Goal: Navigation & Orientation: Understand site structure

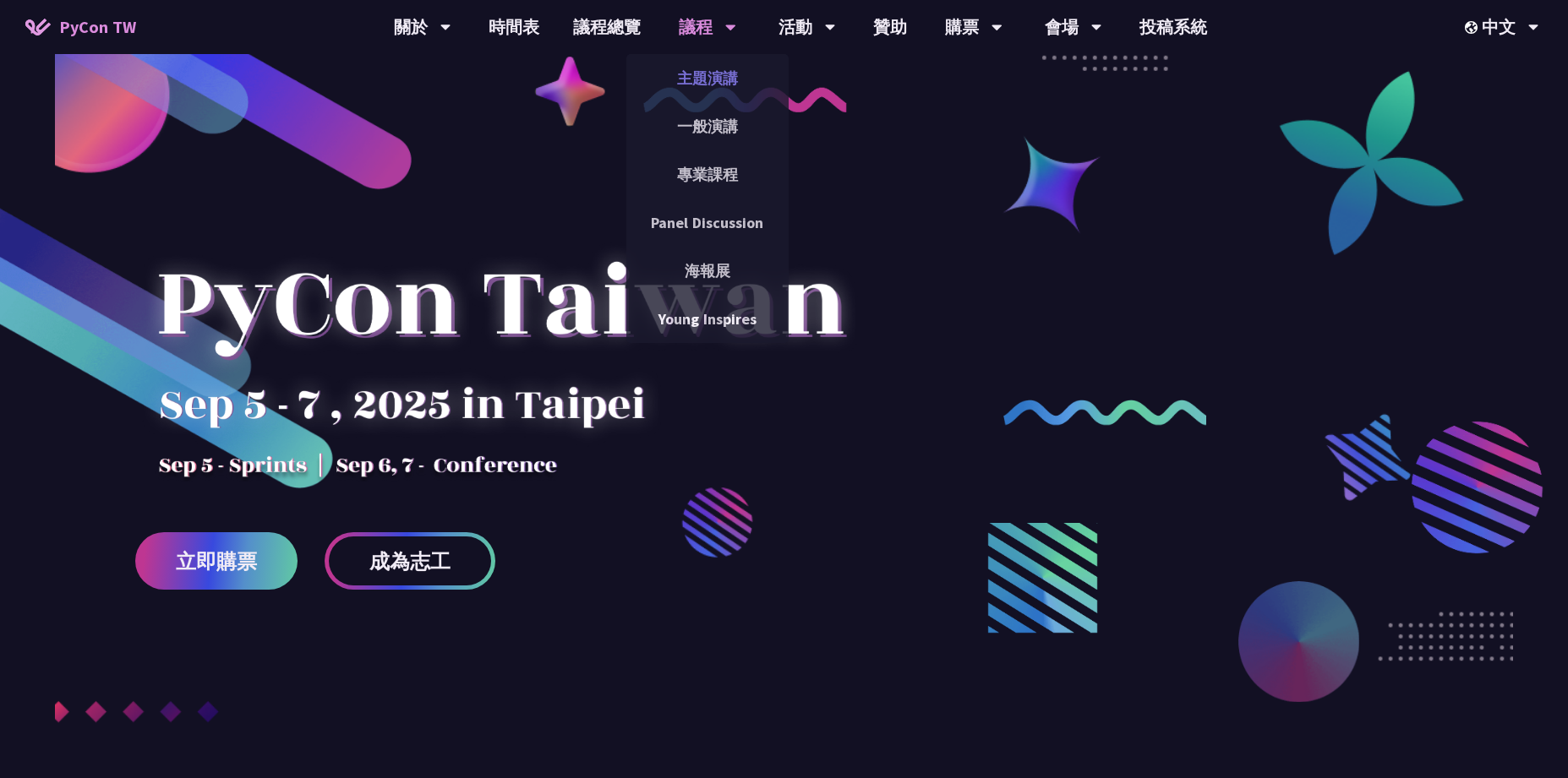
click at [723, 76] on link "主題演講" at bounding box center [707, 77] width 162 height 40
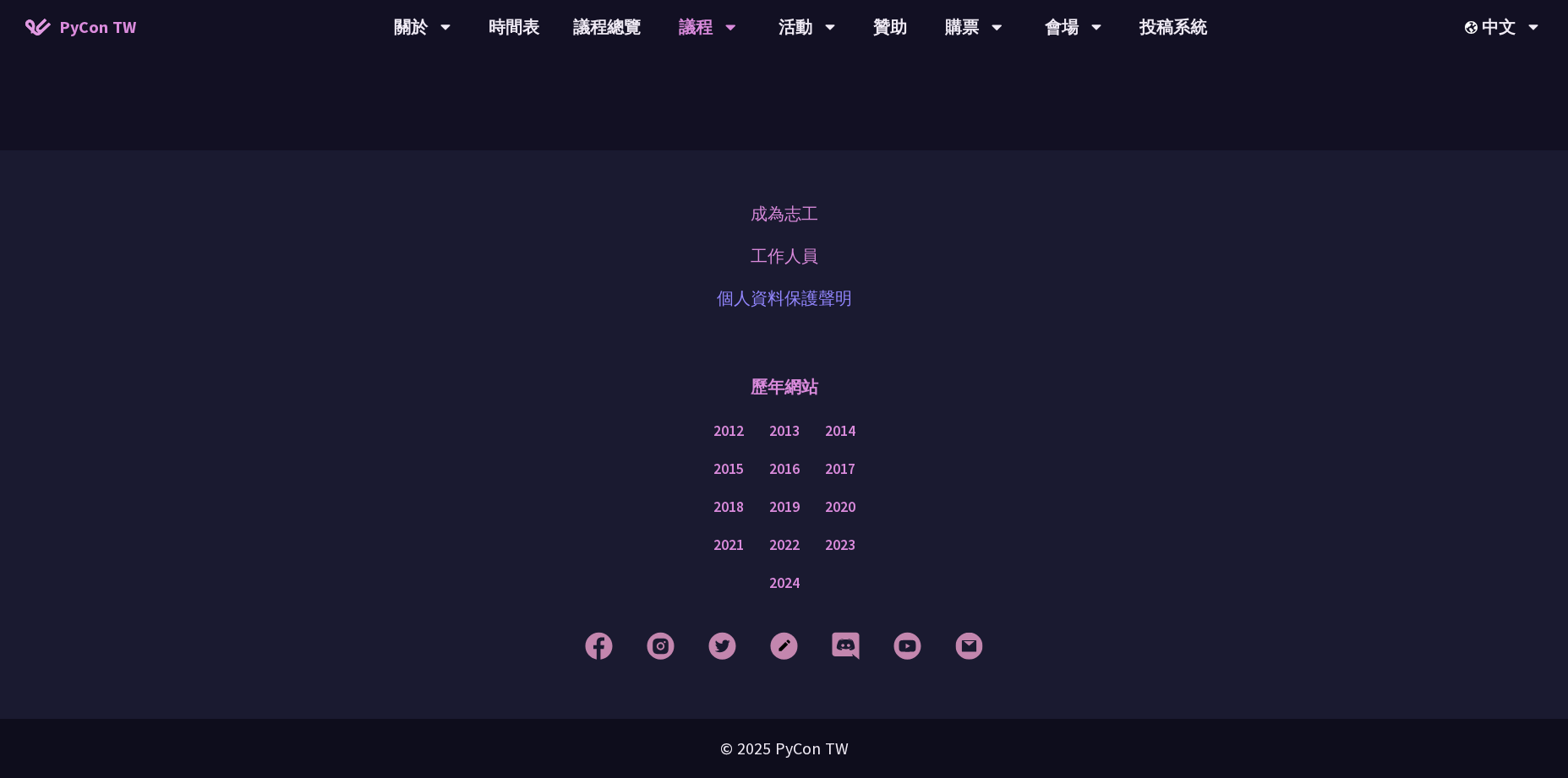
scroll to position [2984, 0]
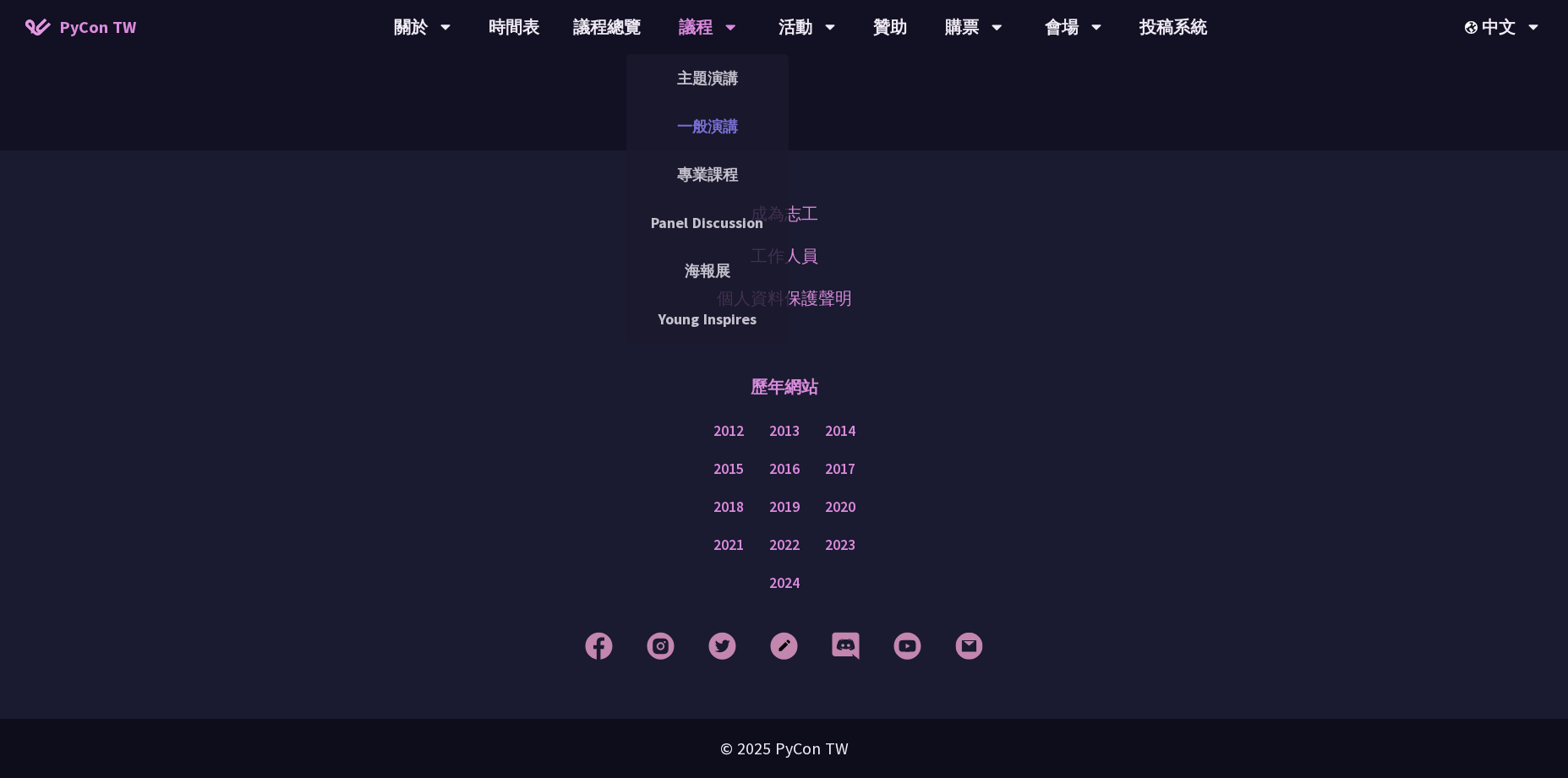
click at [713, 120] on link "一般演講" at bounding box center [707, 126] width 162 height 40
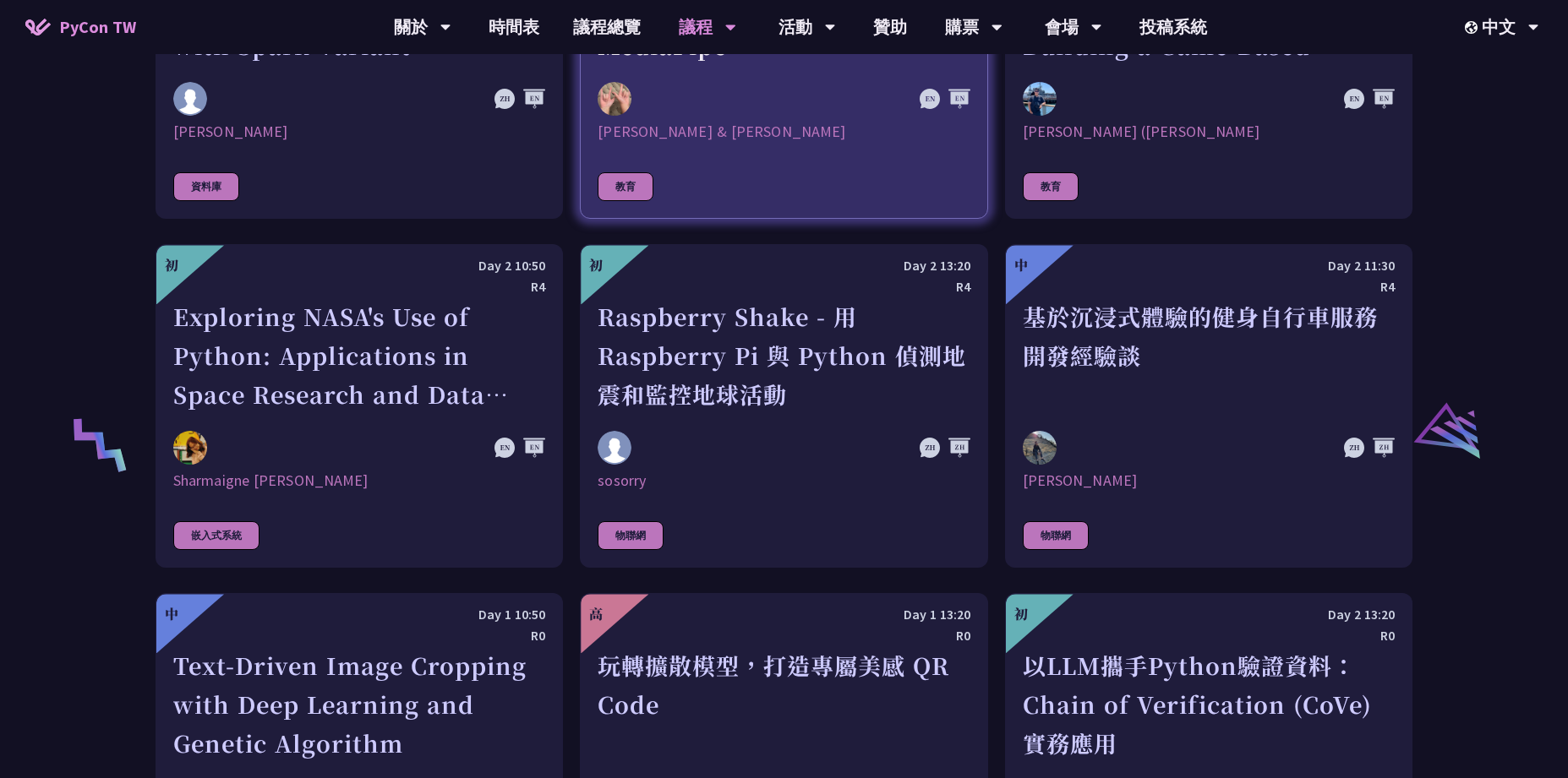
scroll to position [3068, 0]
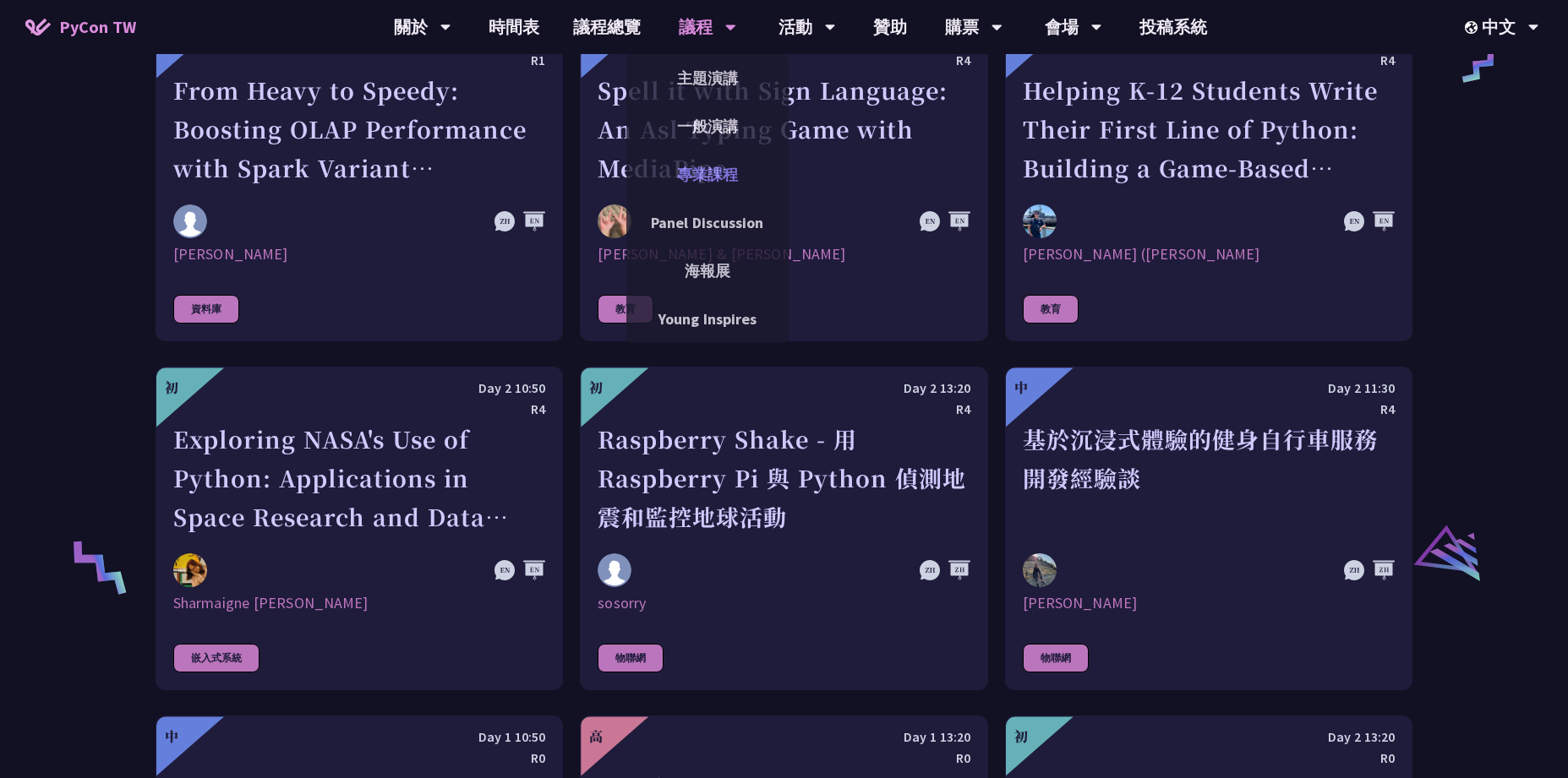
click at [705, 179] on link "專業課程" at bounding box center [707, 174] width 162 height 40
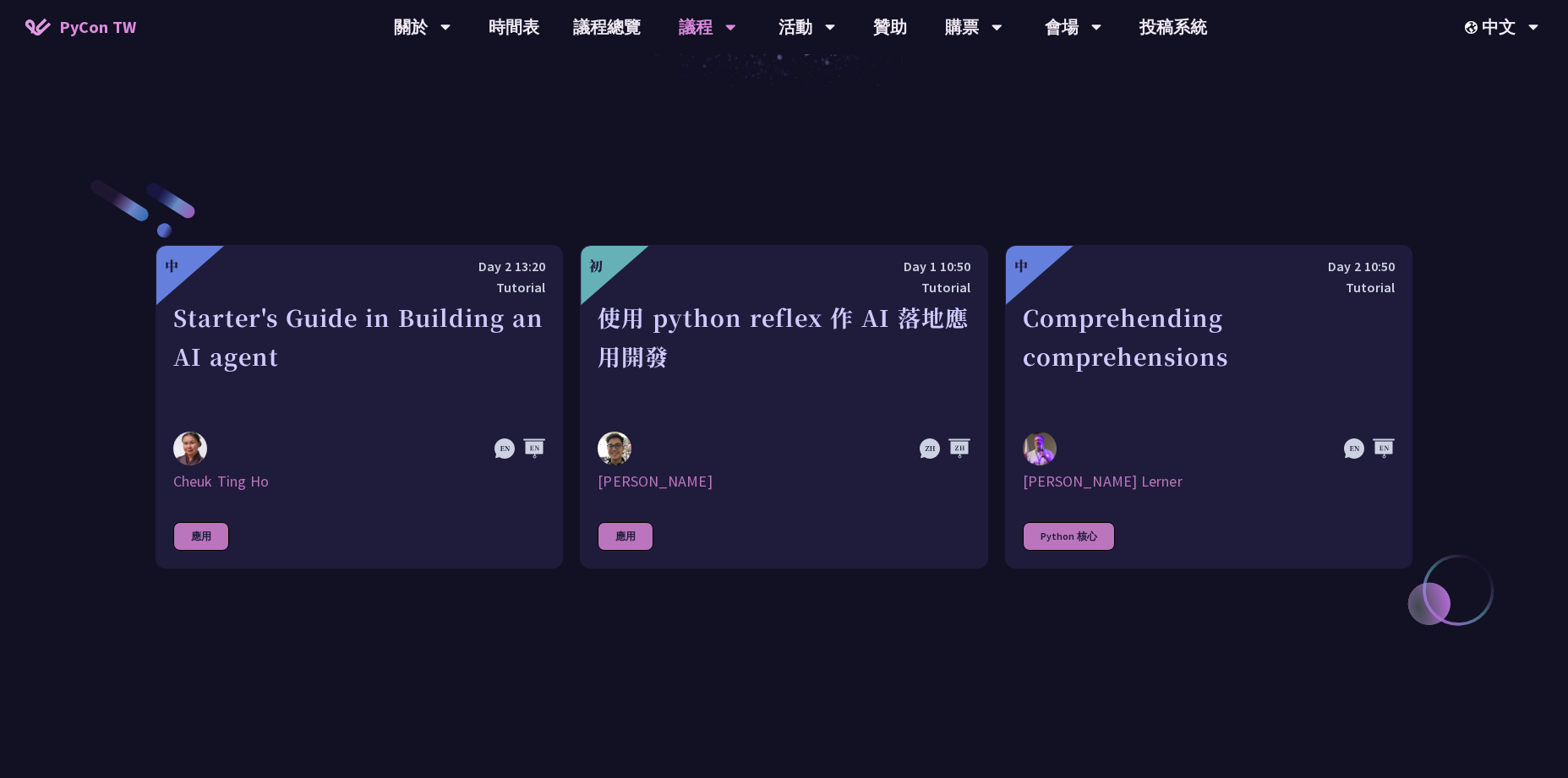
scroll to position [508, 0]
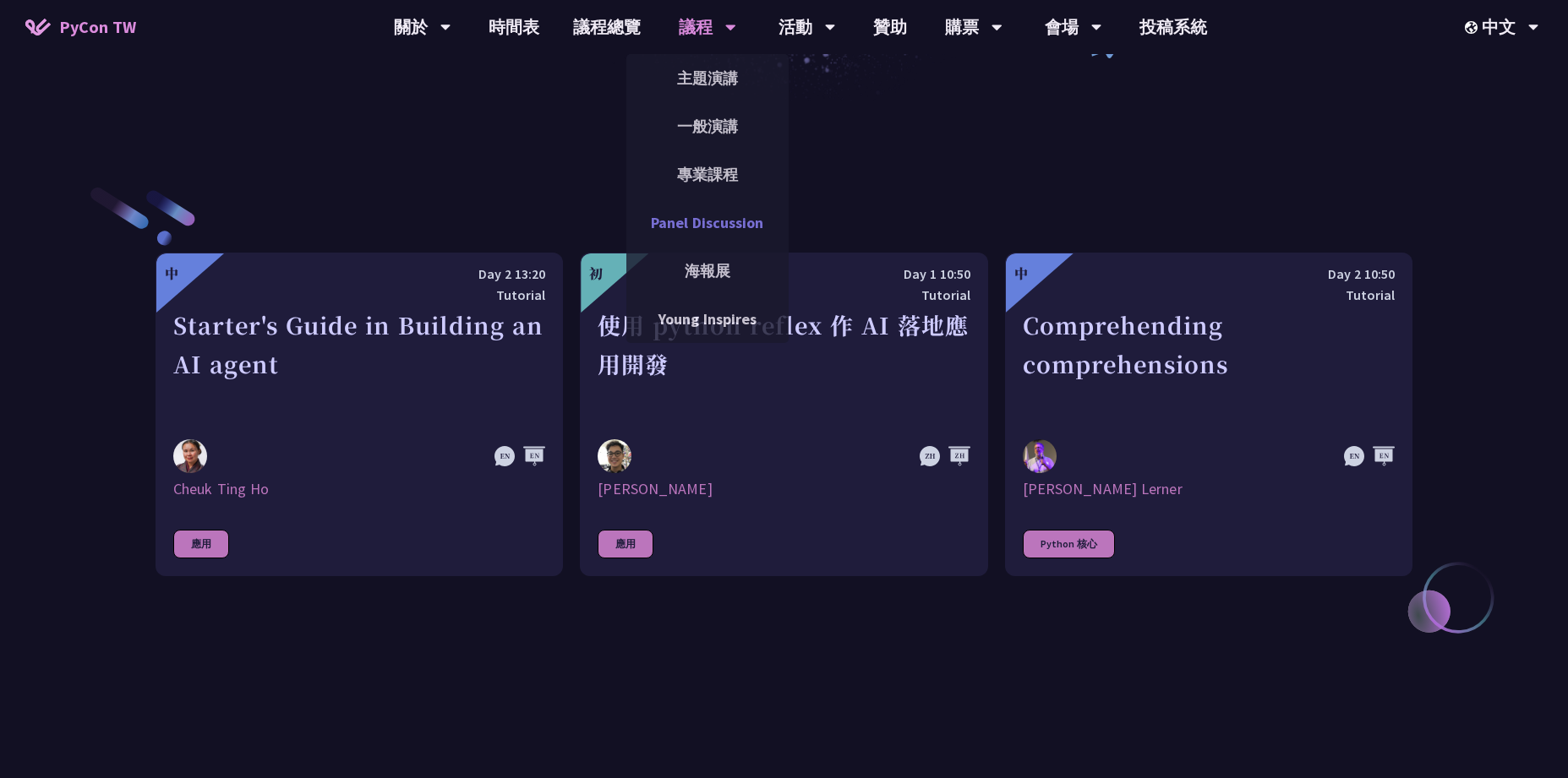
click at [719, 229] on link "Panel Discussion" at bounding box center [707, 222] width 162 height 40
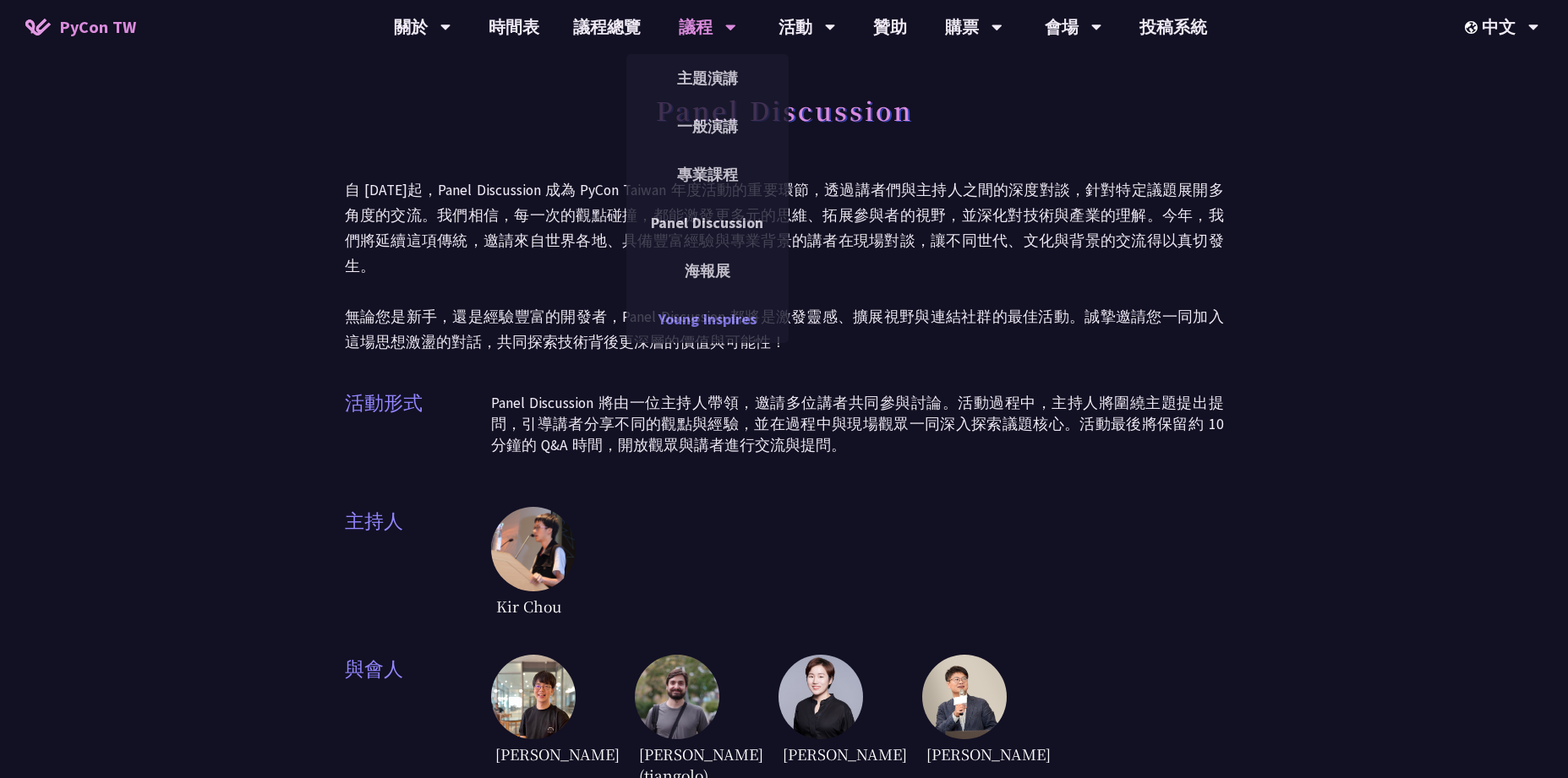
click at [700, 318] on link "Young Inspires" at bounding box center [707, 319] width 162 height 40
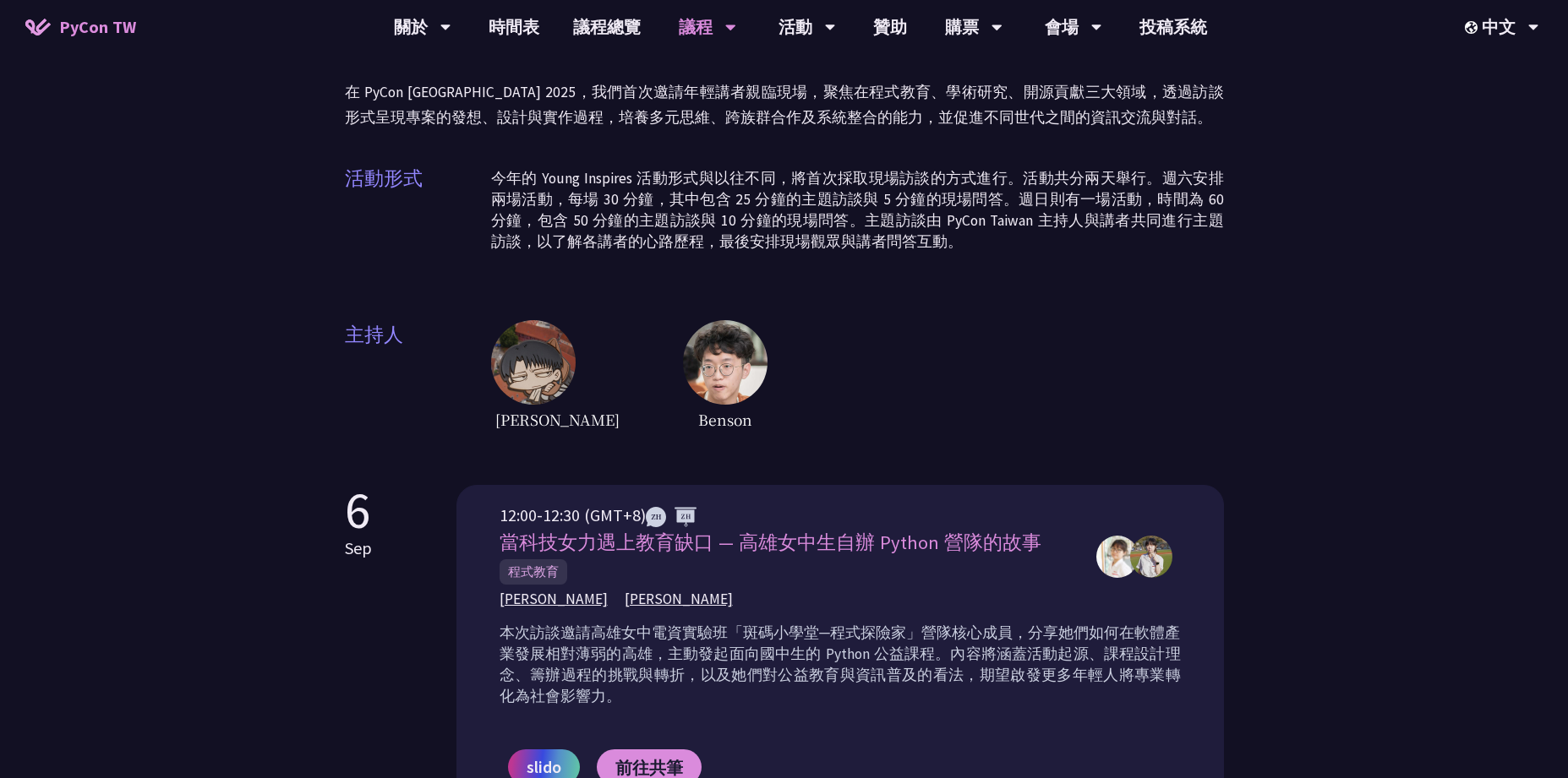
scroll to position [305, 0]
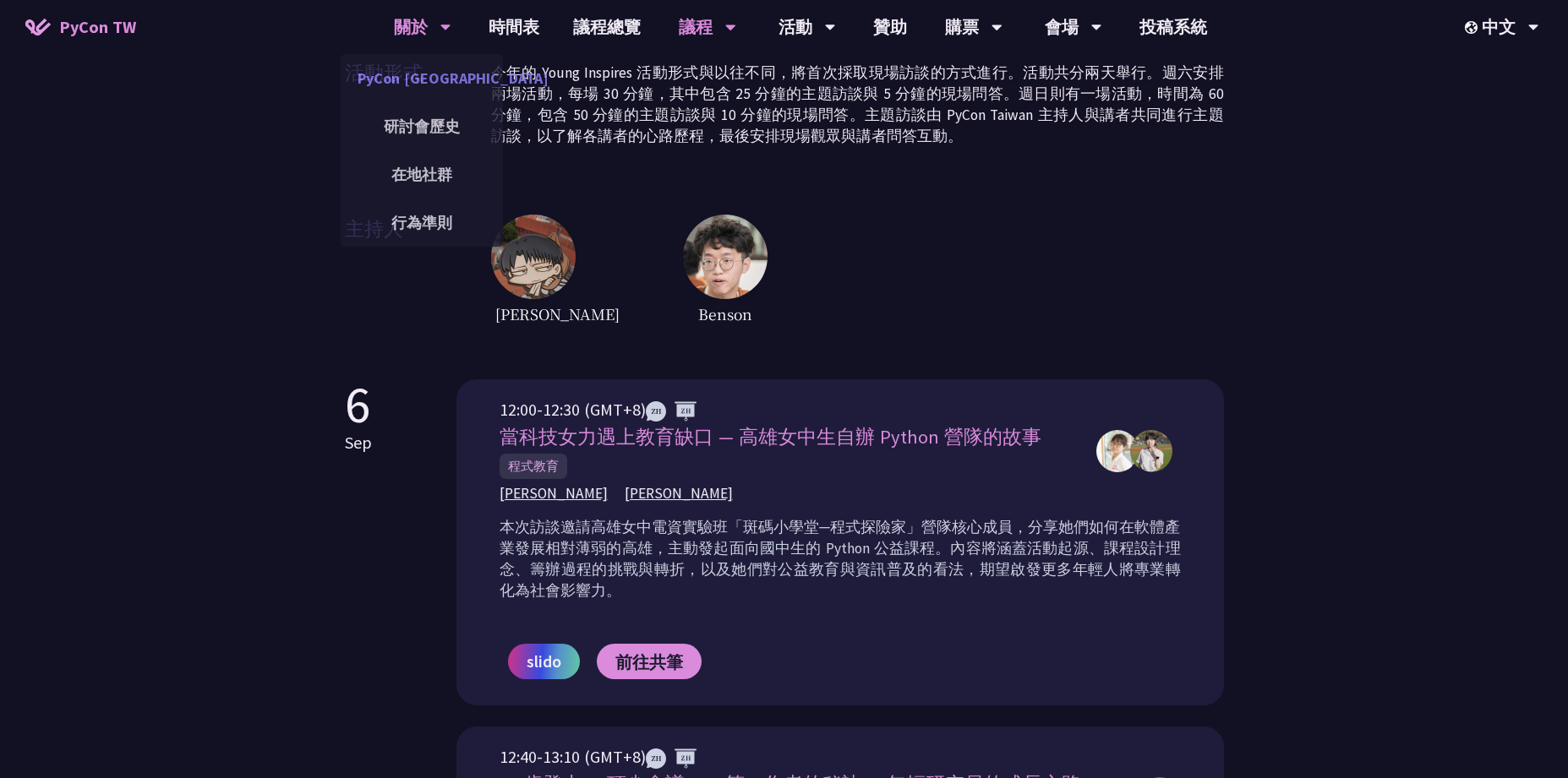
click at [431, 66] on link "PyCon [GEOGRAPHIC_DATA]" at bounding box center [422, 77] width 162 height 40
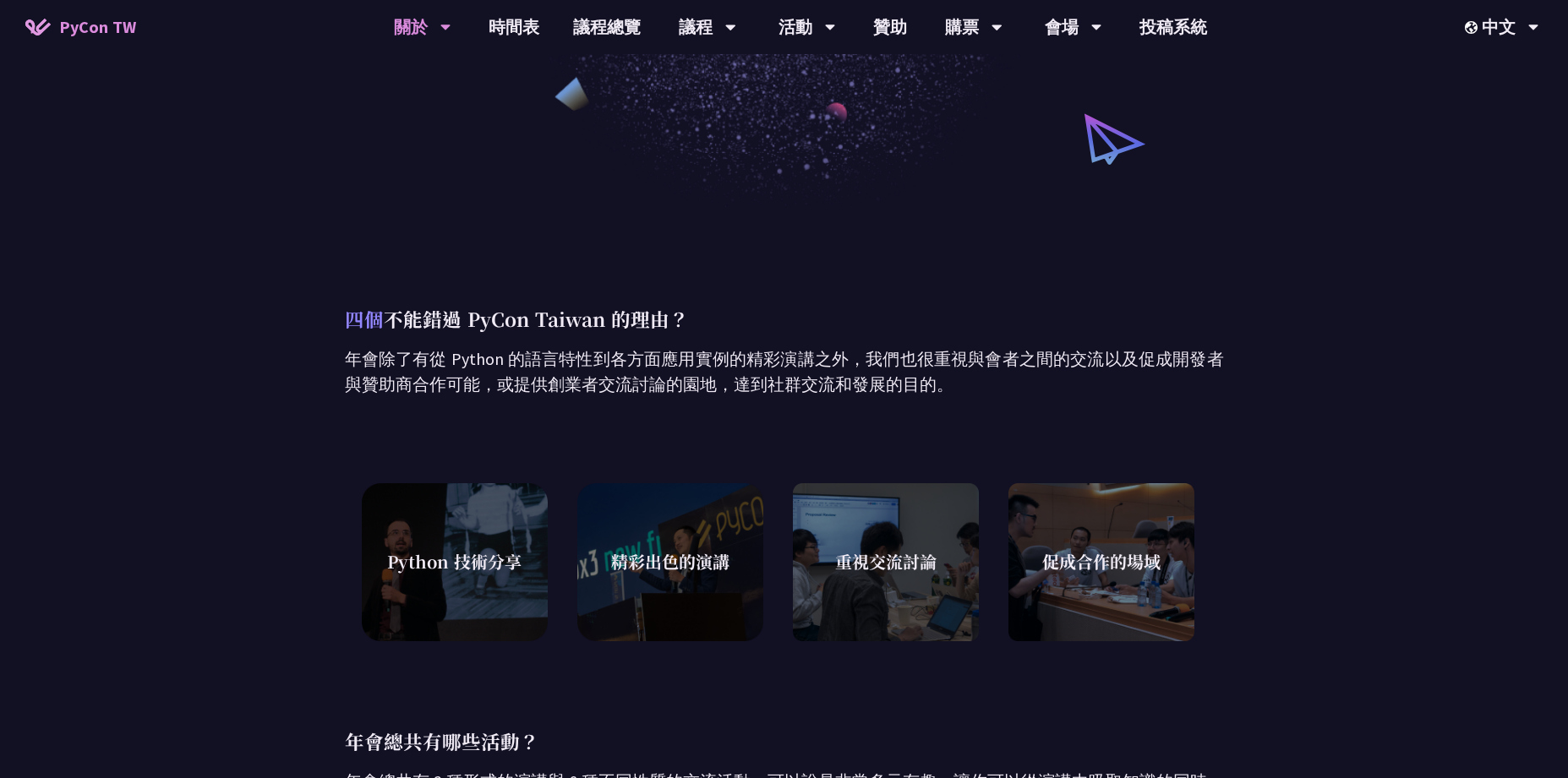
scroll to position [344, 0]
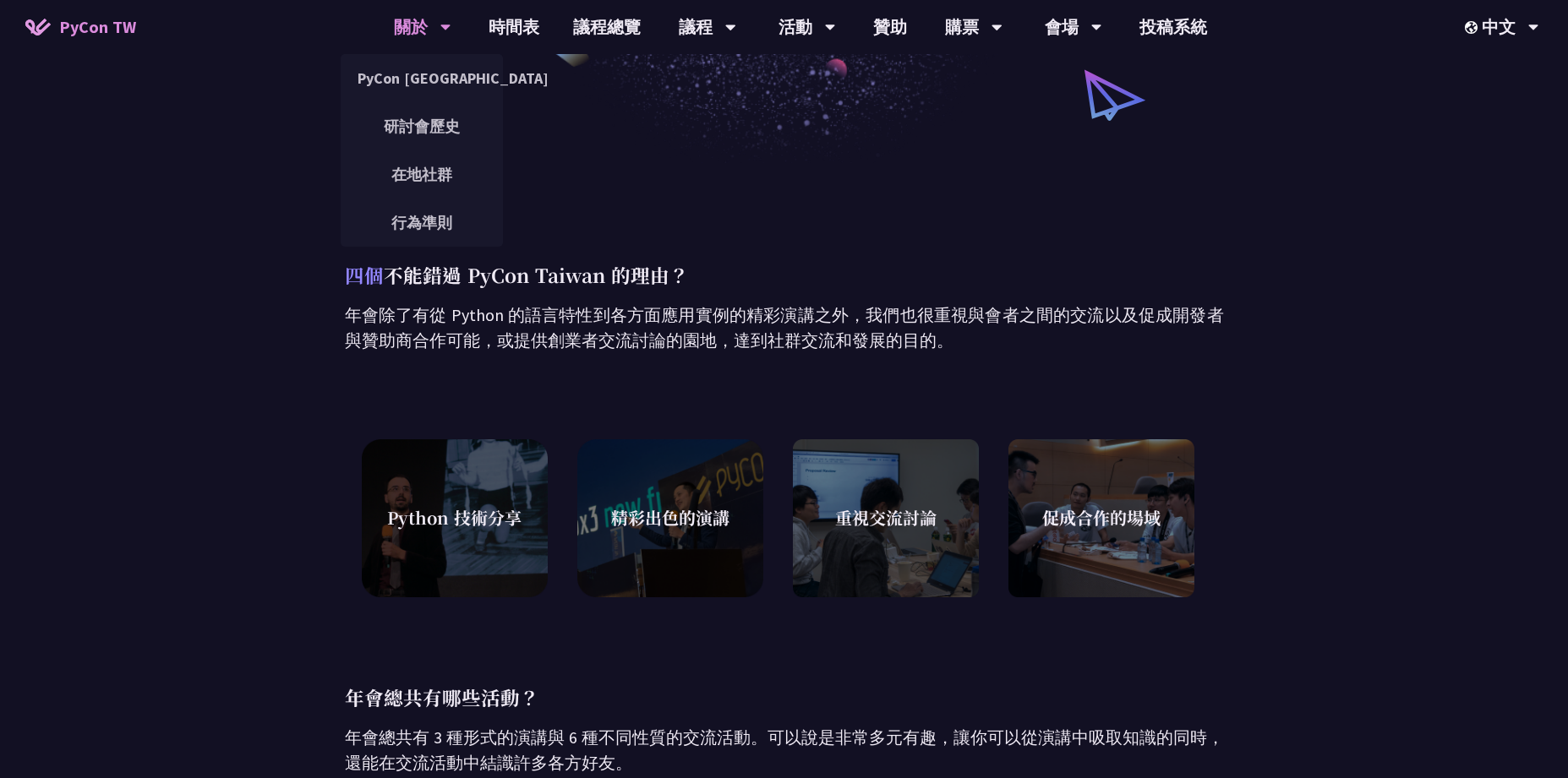
click at [410, 18] on div "關於" at bounding box center [423, 27] width 58 height 54
click at [59, 22] on span "PyCon TW" at bounding box center [97, 26] width 77 height 25
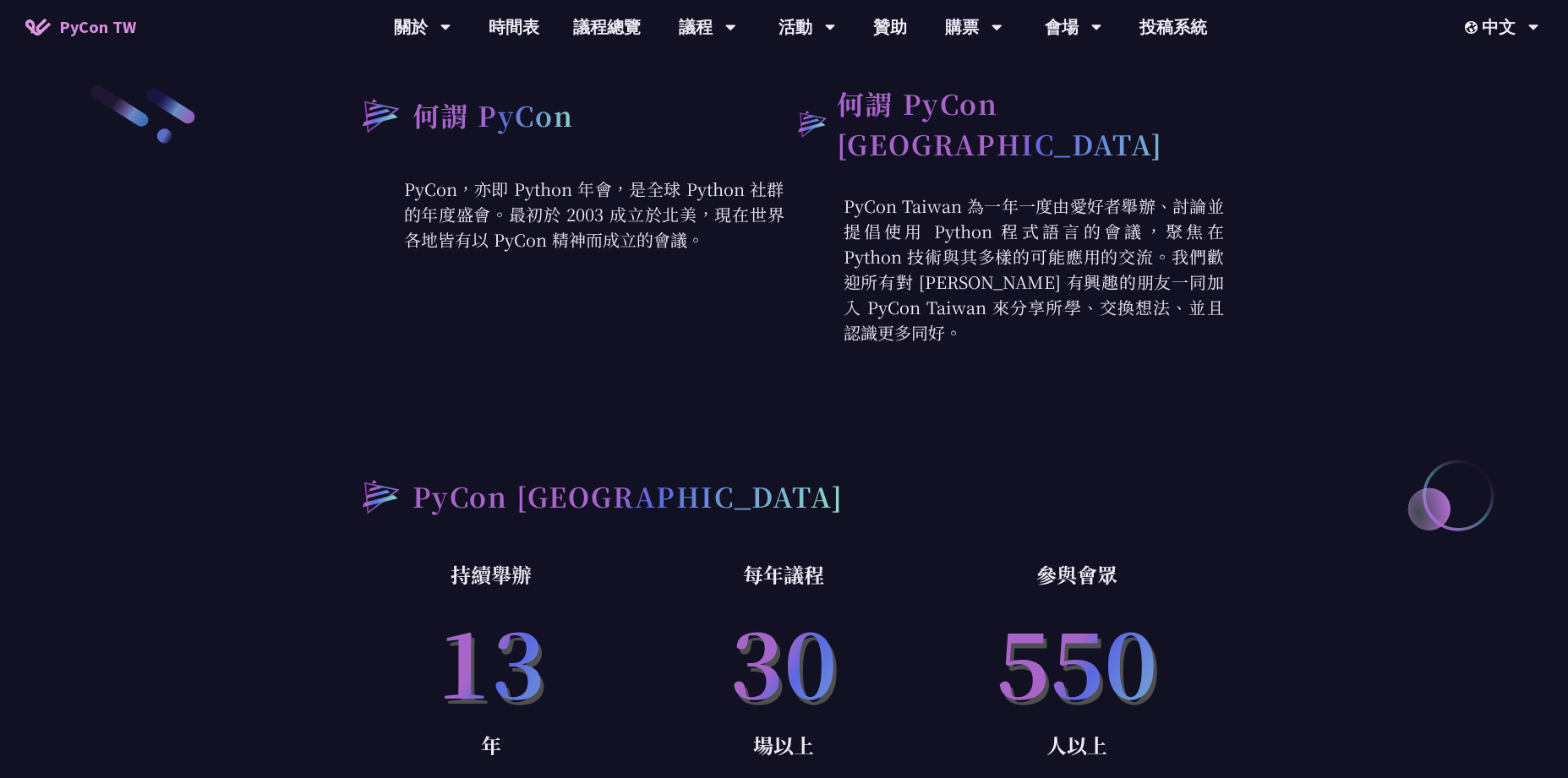
scroll to position [29, 0]
